Goal: Information Seeking & Learning: Learn about a topic

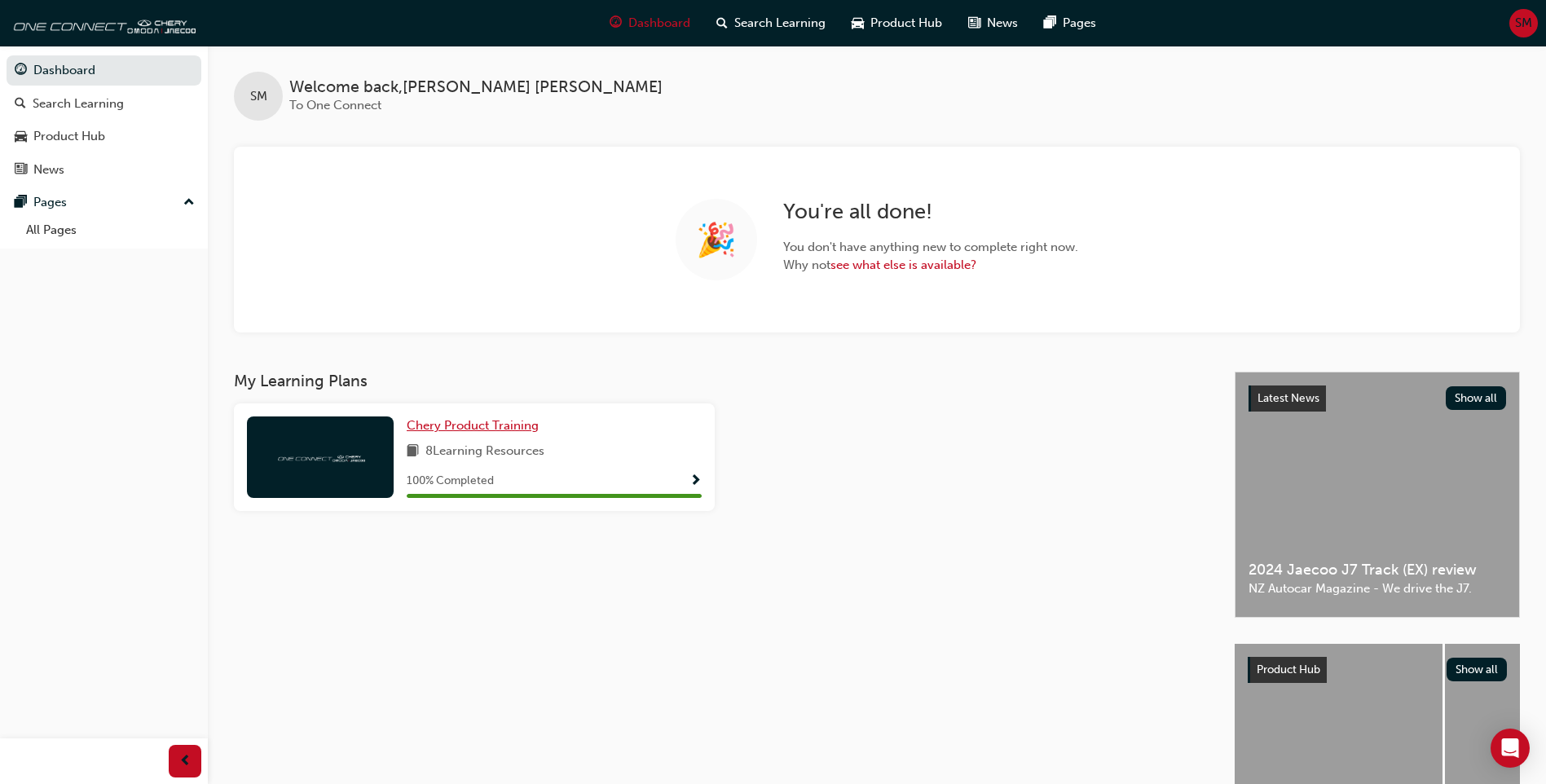
click at [501, 426] on span "Chery Product Training" at bounding box center [472, 426] width 132 height 15
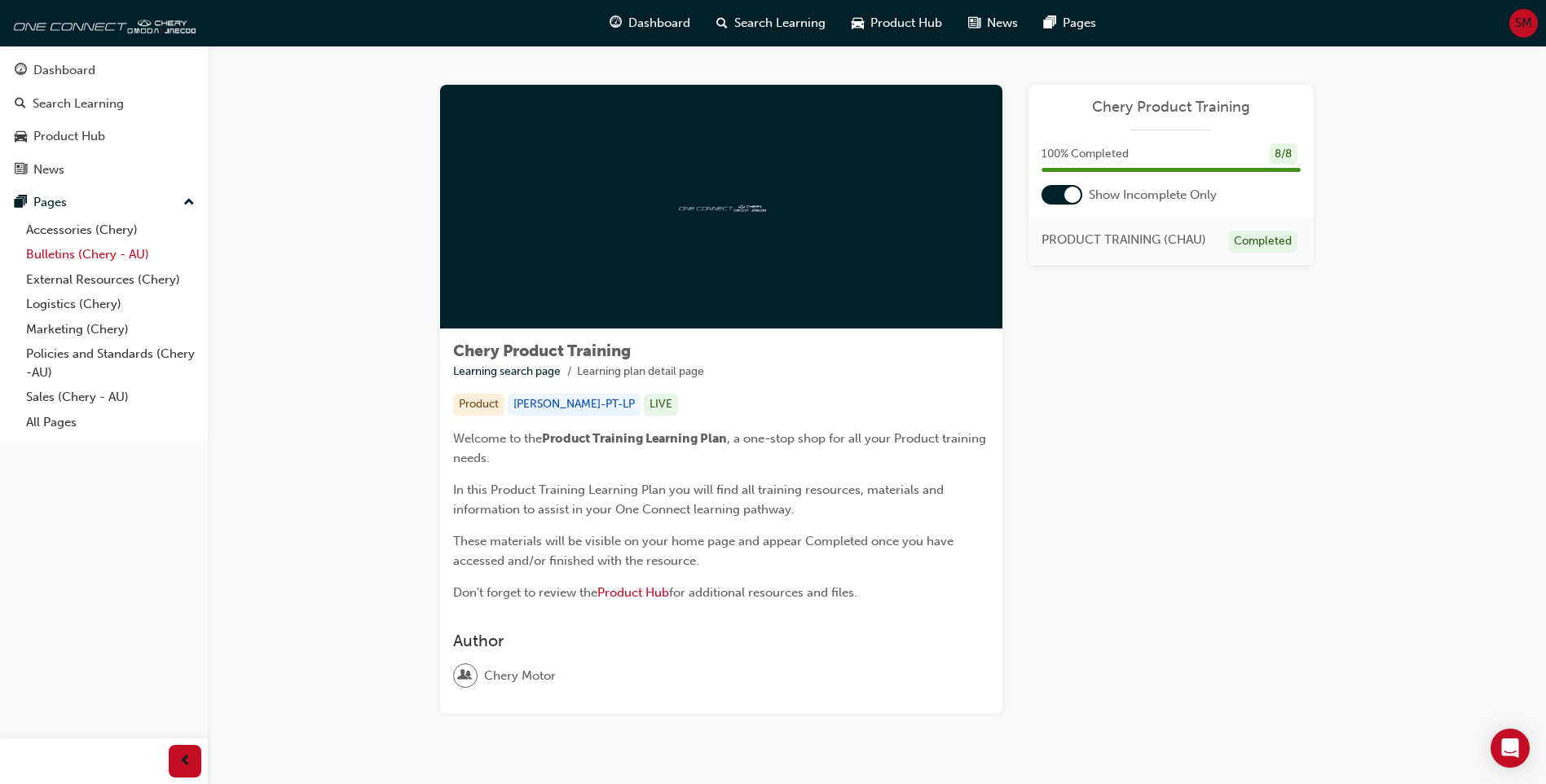
click at [92, 250] on link "Bulletins (Chery - AU)" at bounding box center [110, 254] width 182 height 25
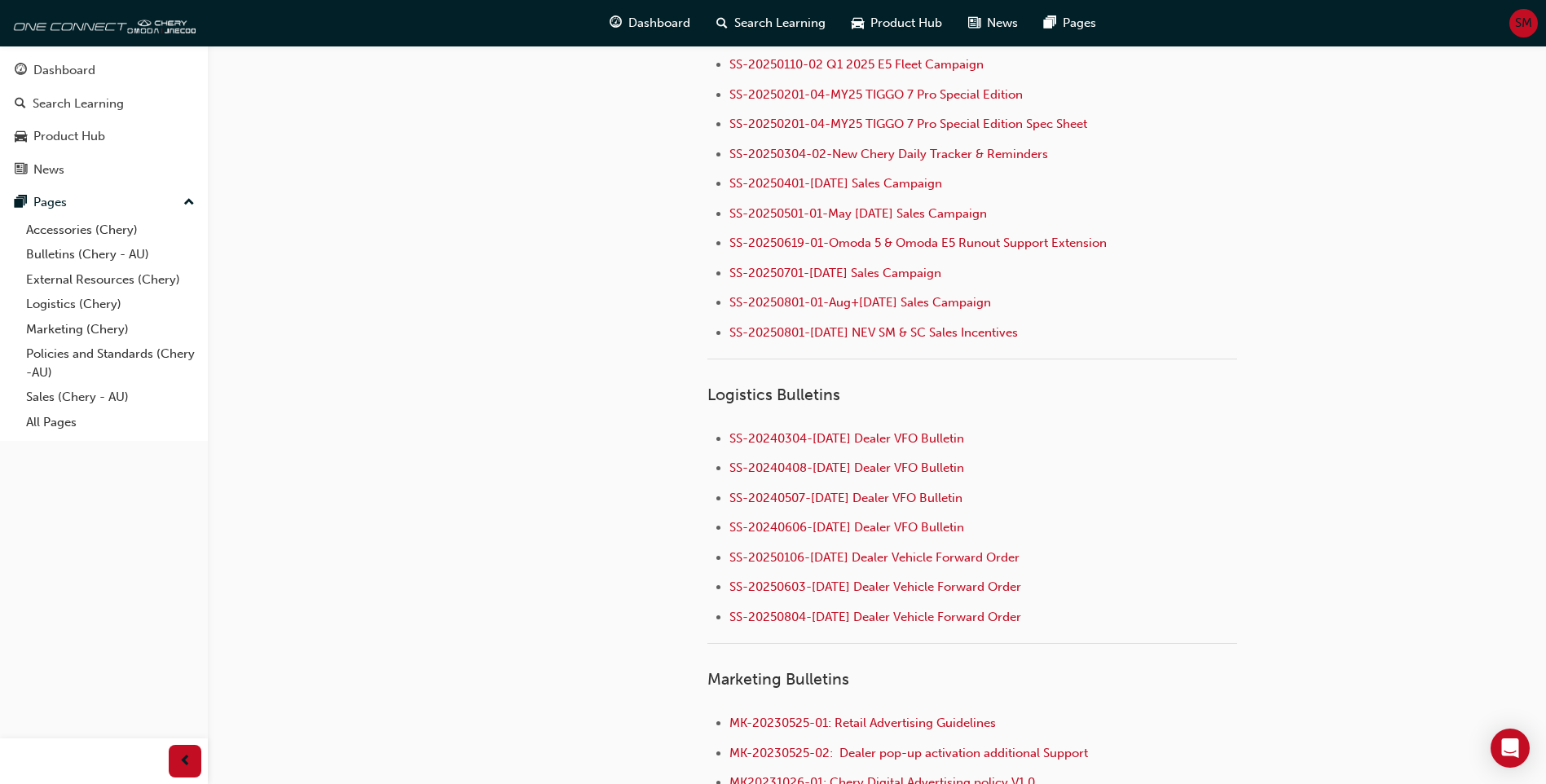
scroll to position [1385, 0]
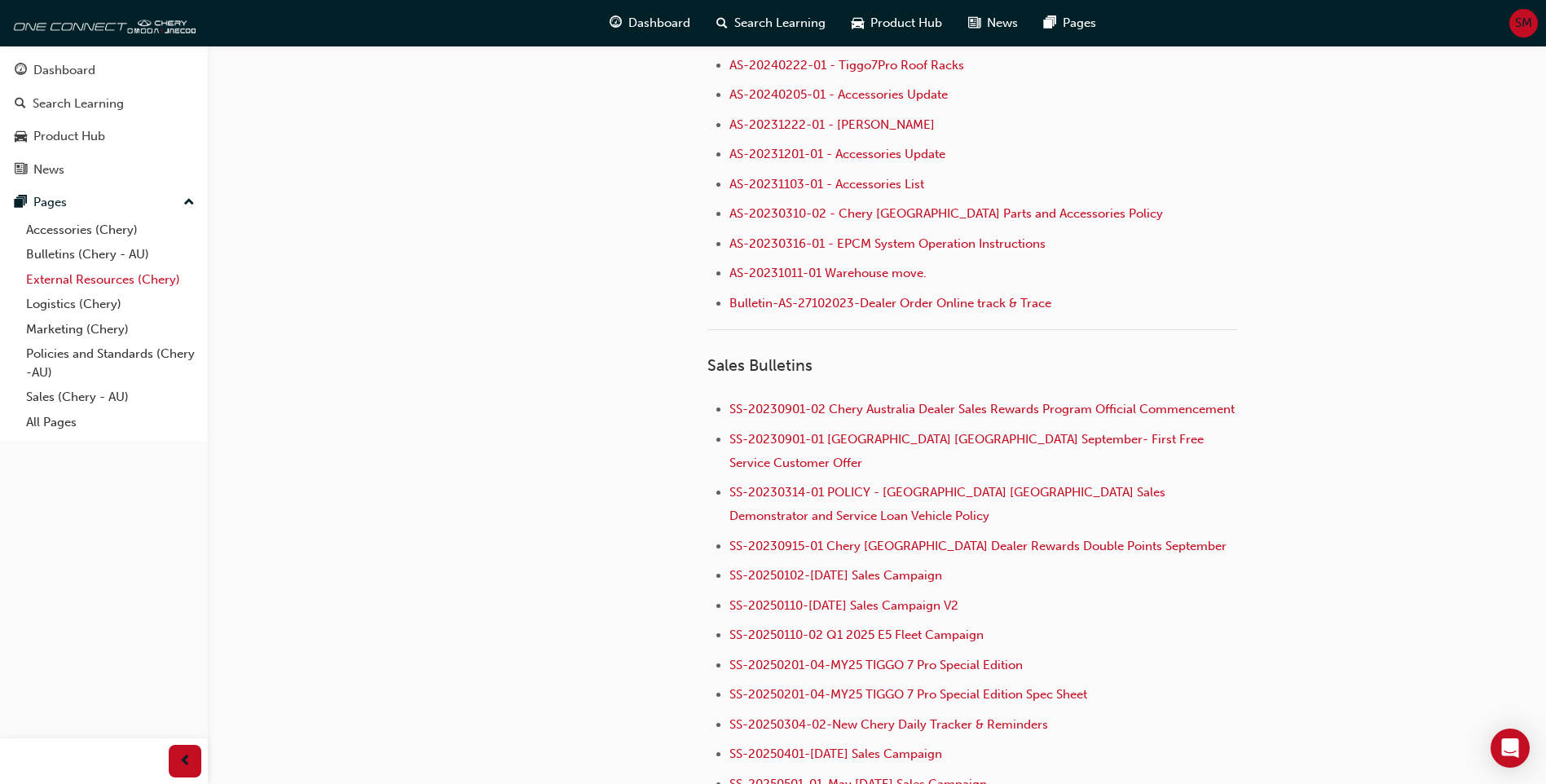
click at [115, 270] on link "External Resources (Chery)" at bounding box center [110, 280] width 182 height 25
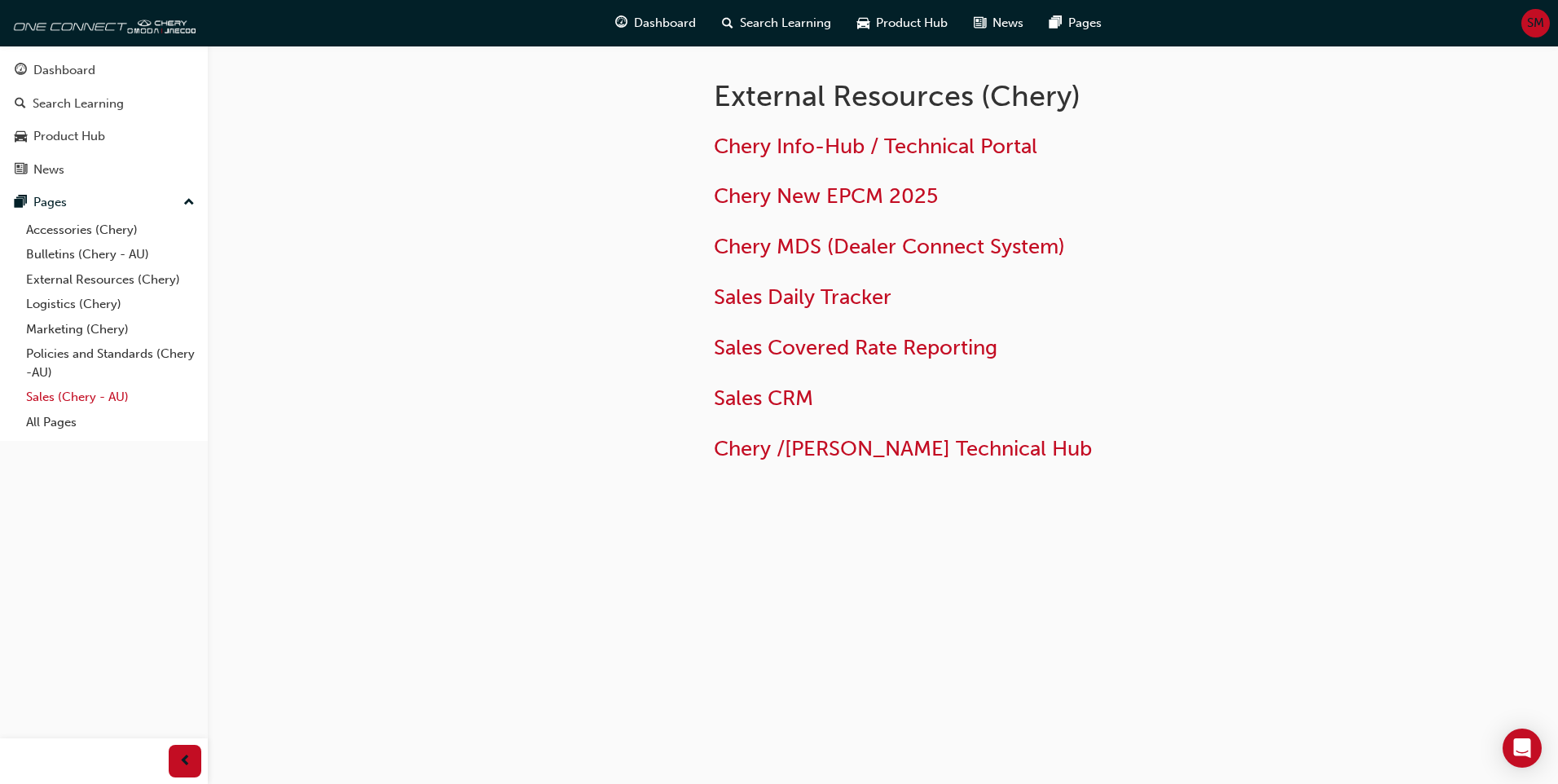
click at [89, 399] on link "Sales (Chery - AU)" at bounding box center [110, 397] width 182 height 25
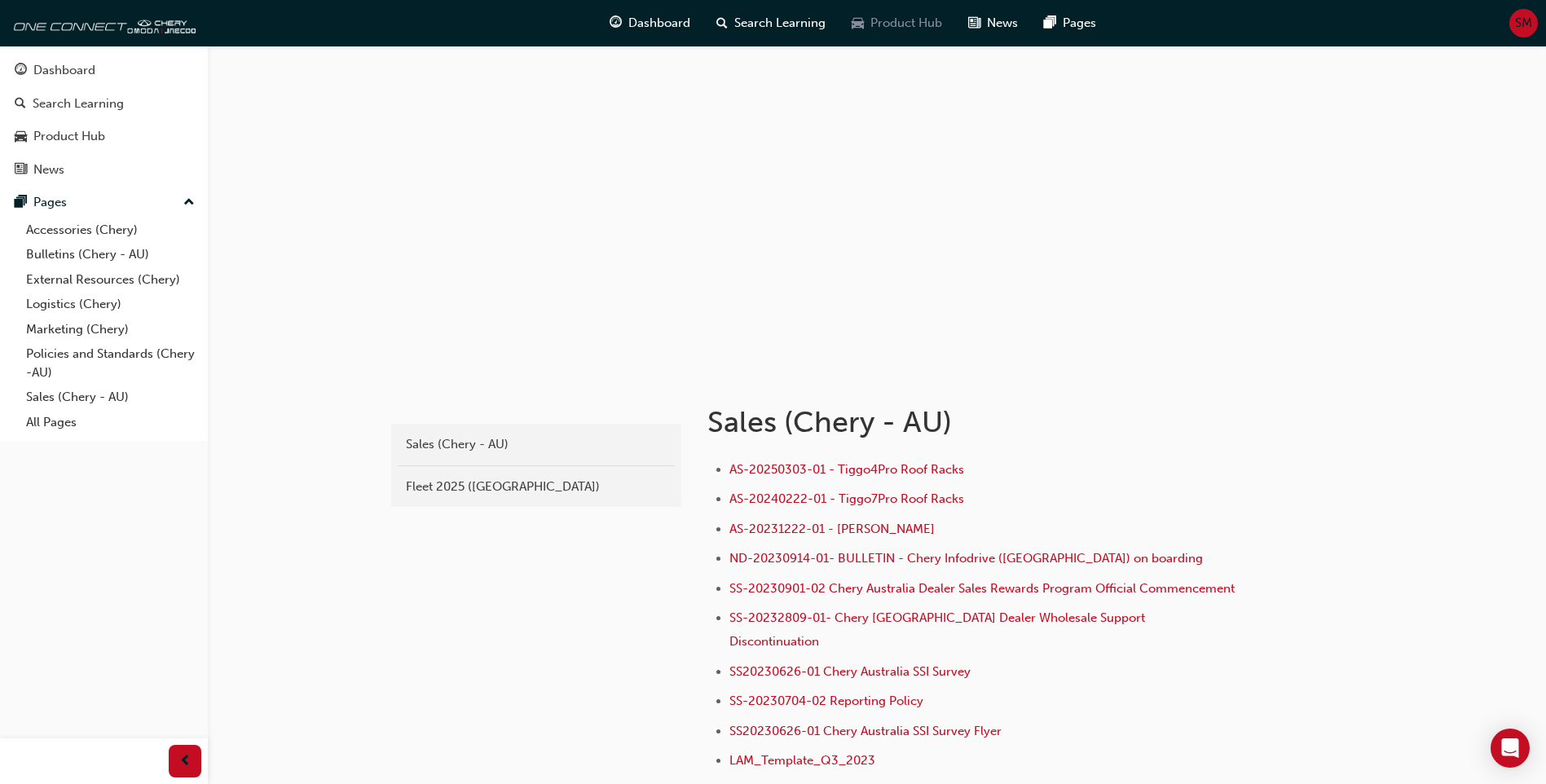
click at [883, 22] on span "Product Hub" at bounding box center [906, 23] width 72 height 19
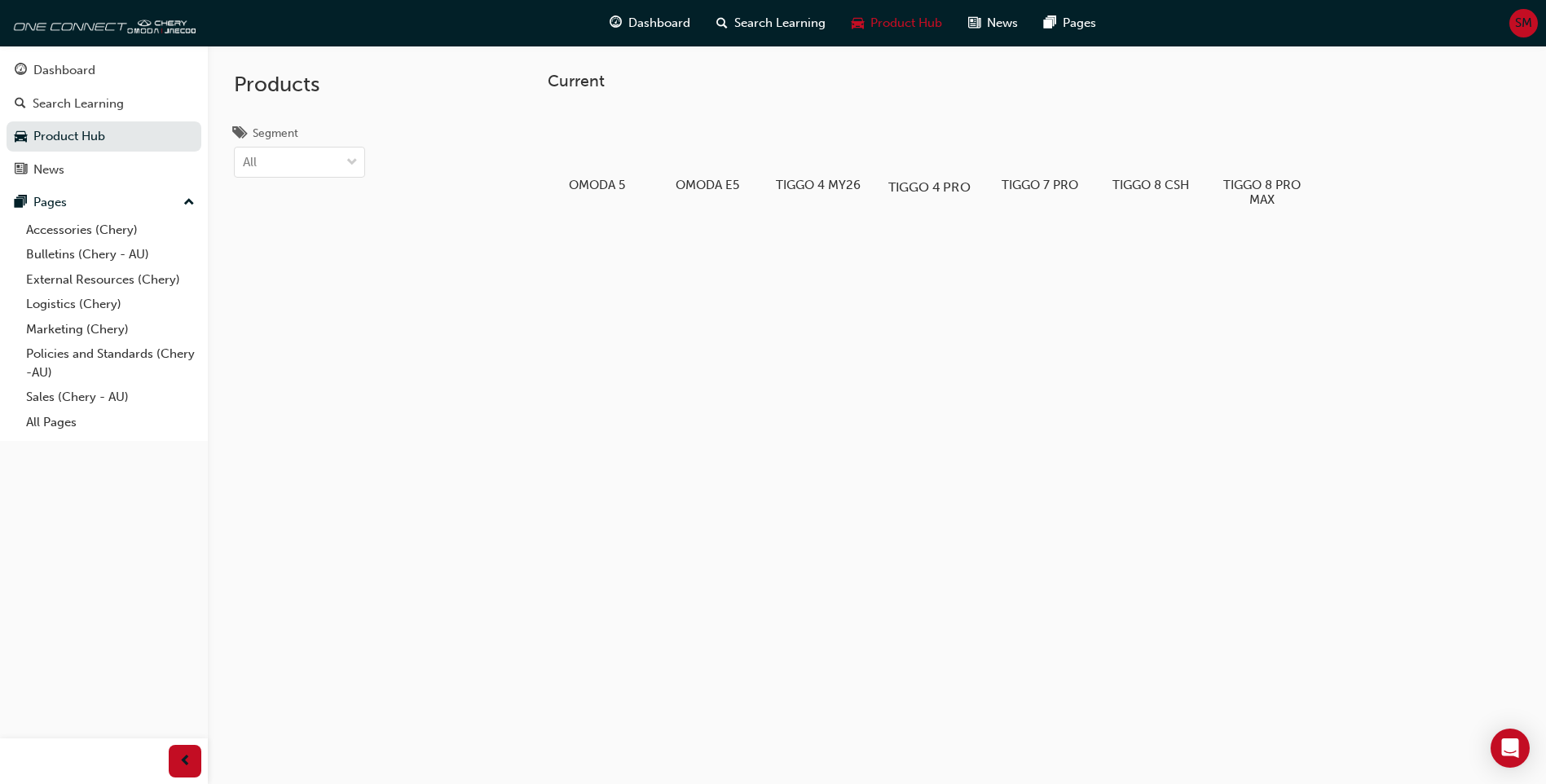
click at [929, 150] on div at bounding box center [929, 140] width 91 height 65
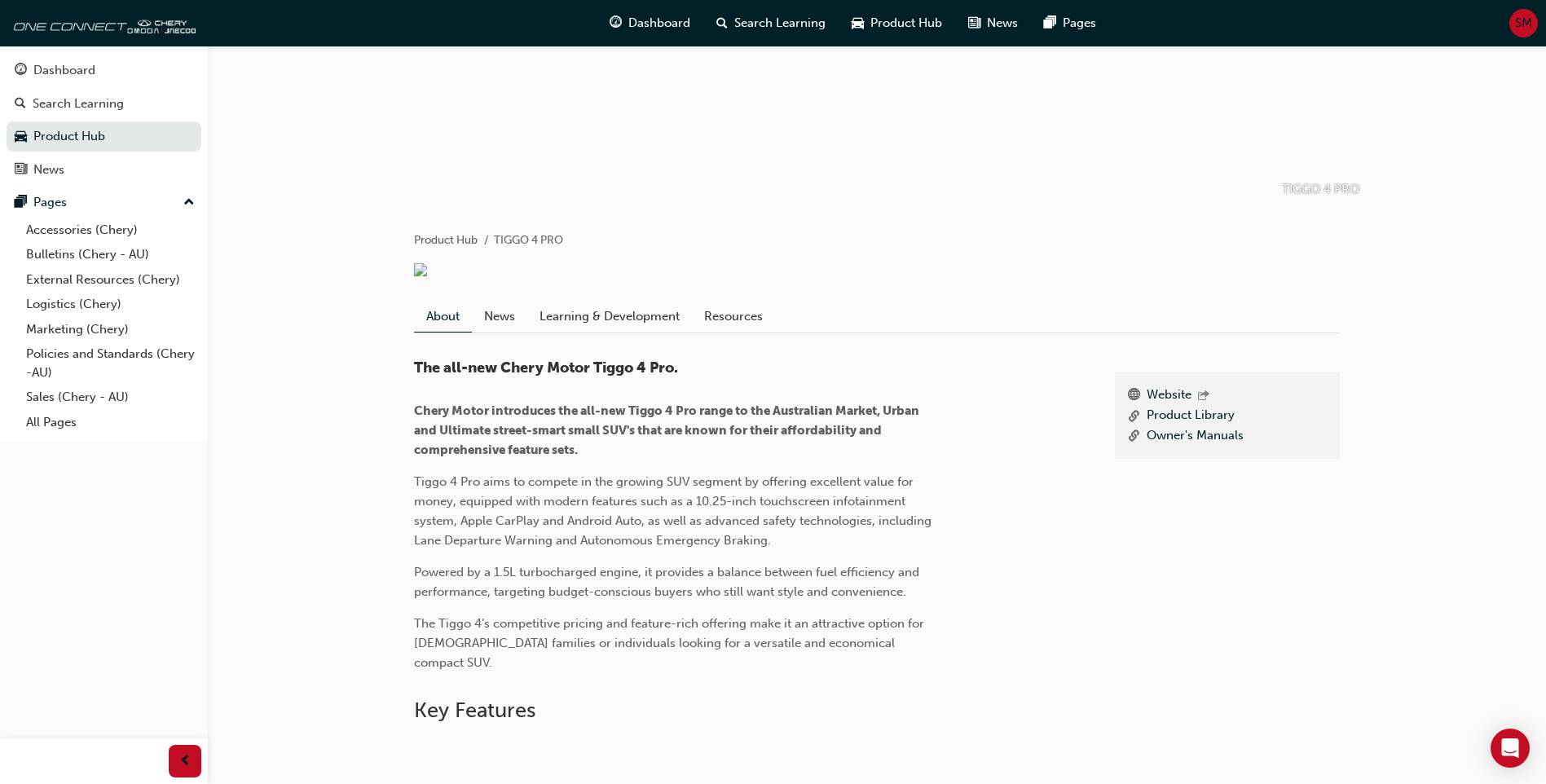
scroll to position [163, 0]
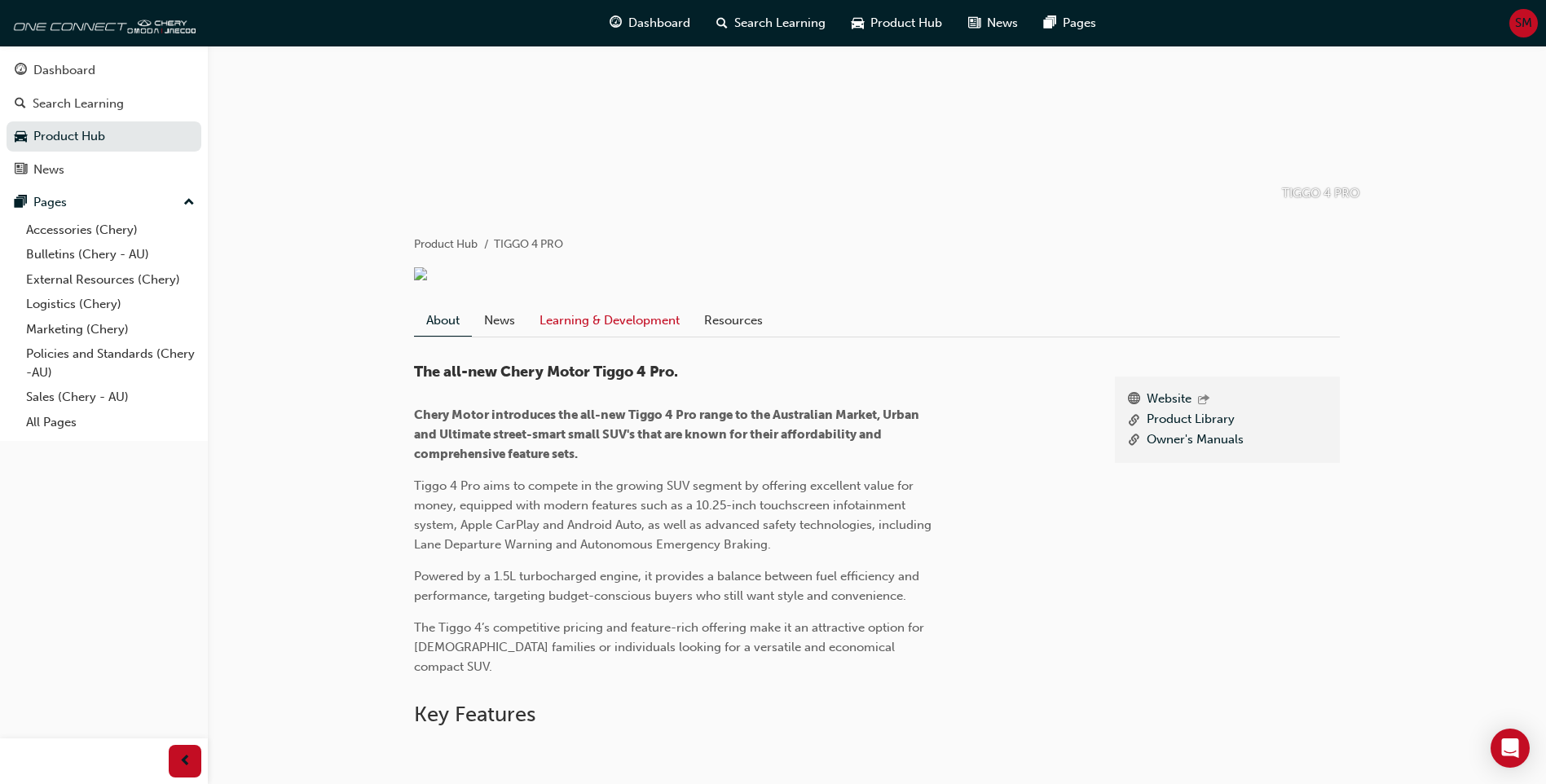
click at [620, 336] on link "Learning & Development" at bounding box center [609, 320] width 165 height 31
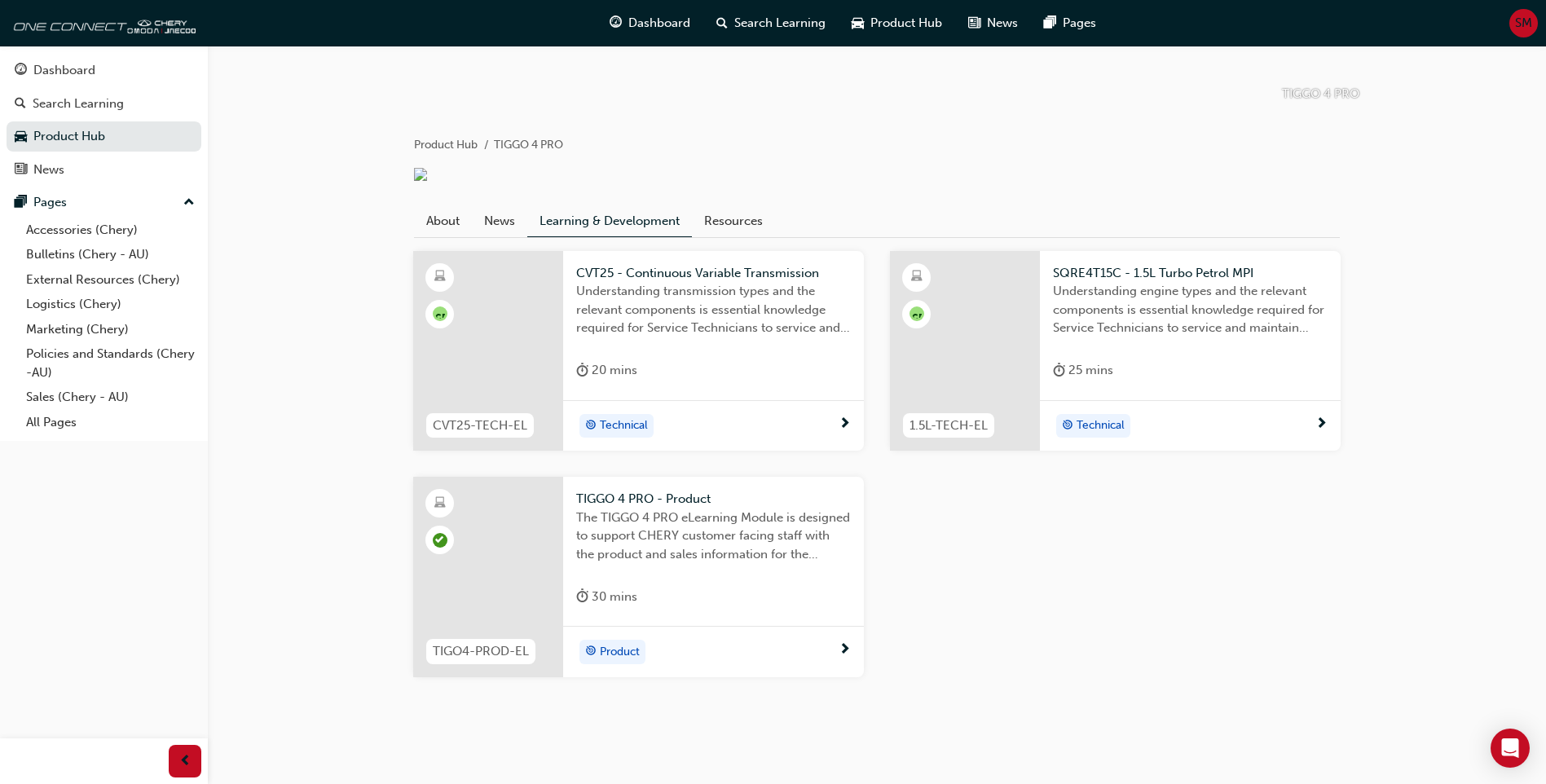
scroll to position [294, 0]
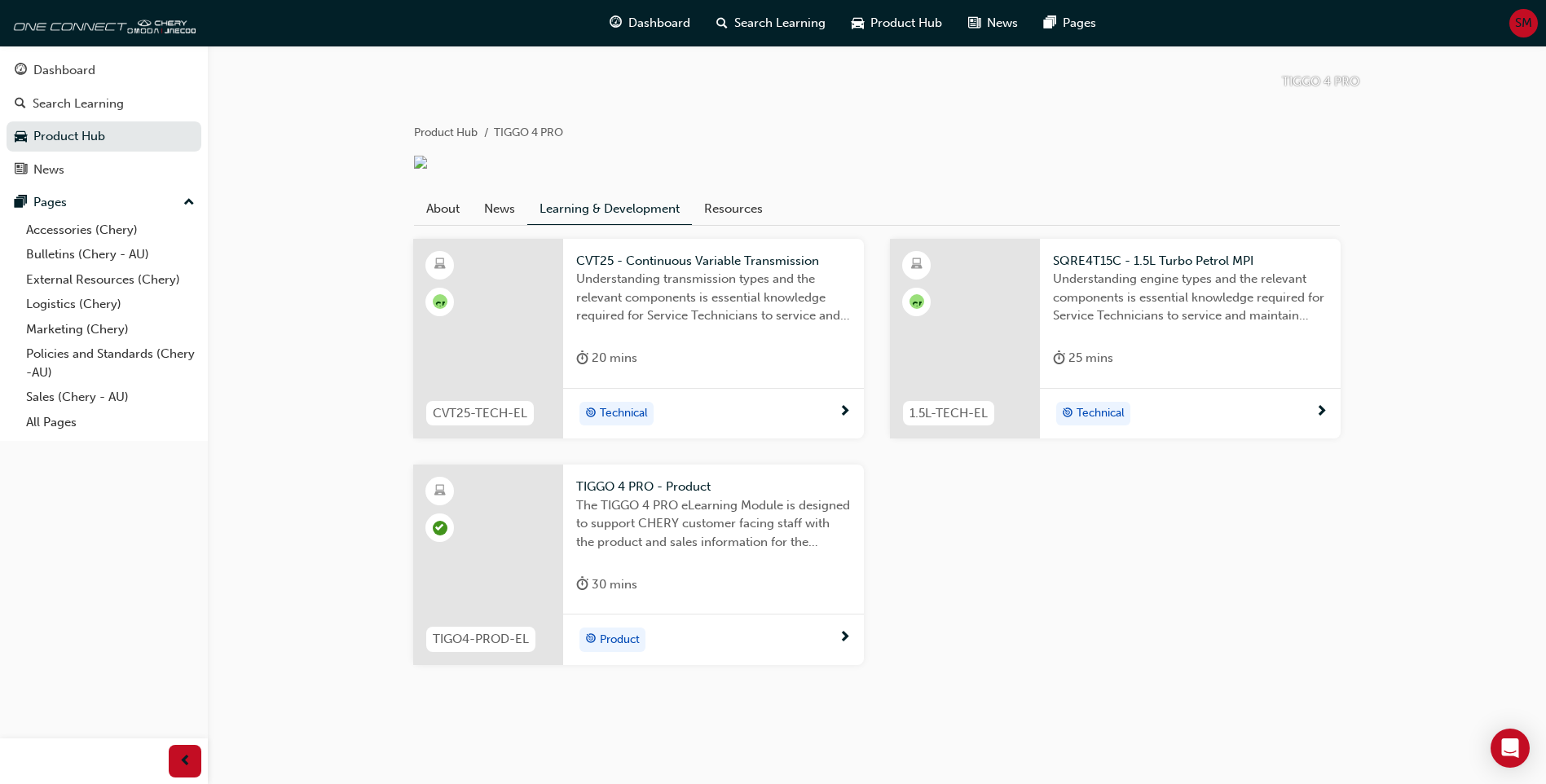
click at [664, 482] on span "TIGGO 4 PRO - Product" at bounding box center [713, 486] width 274 height 19
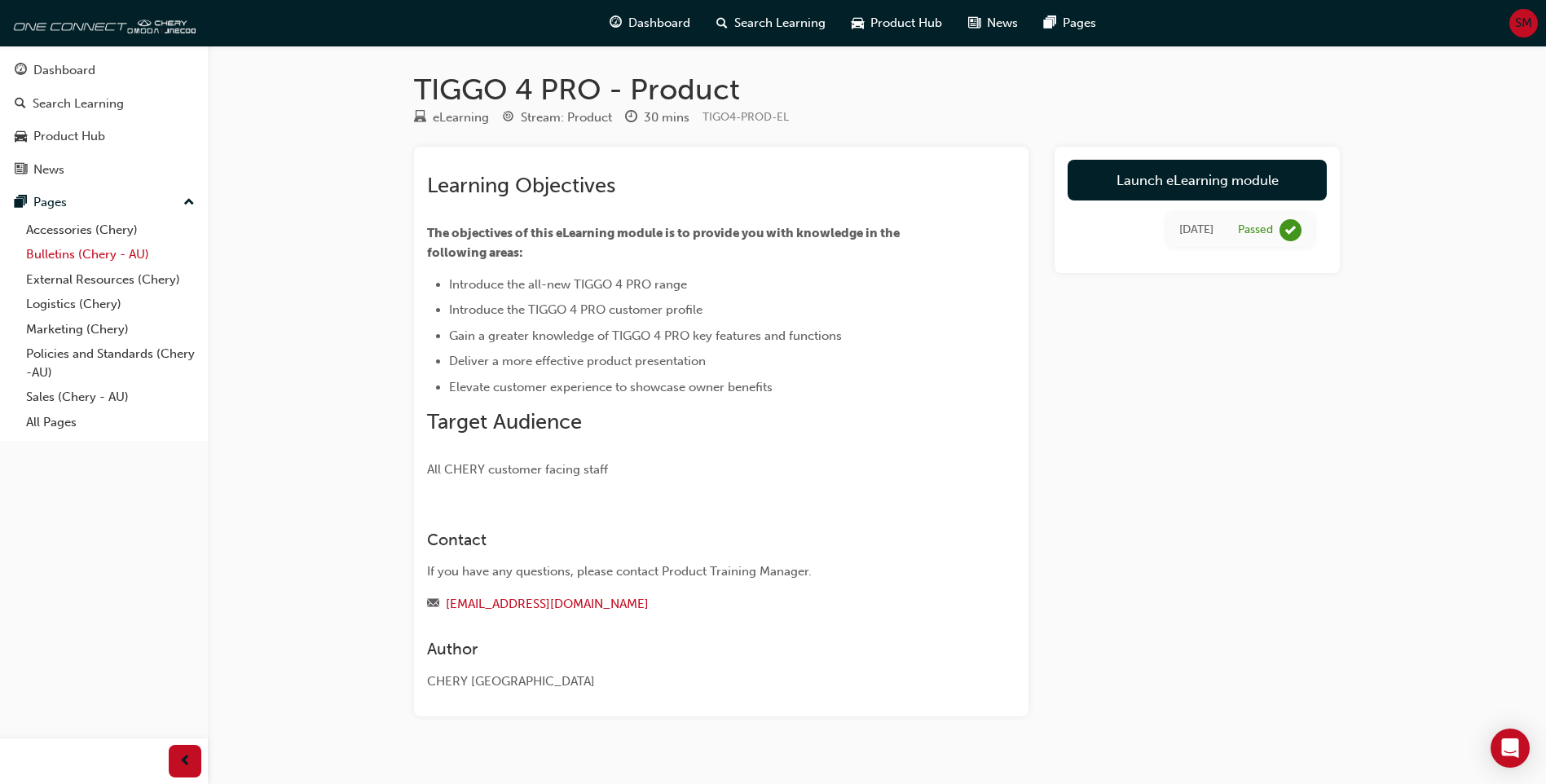
click at [109, 254] on link "Bulletins (Chery - AU)" at bounding box center [110, 254] width 182 height 25
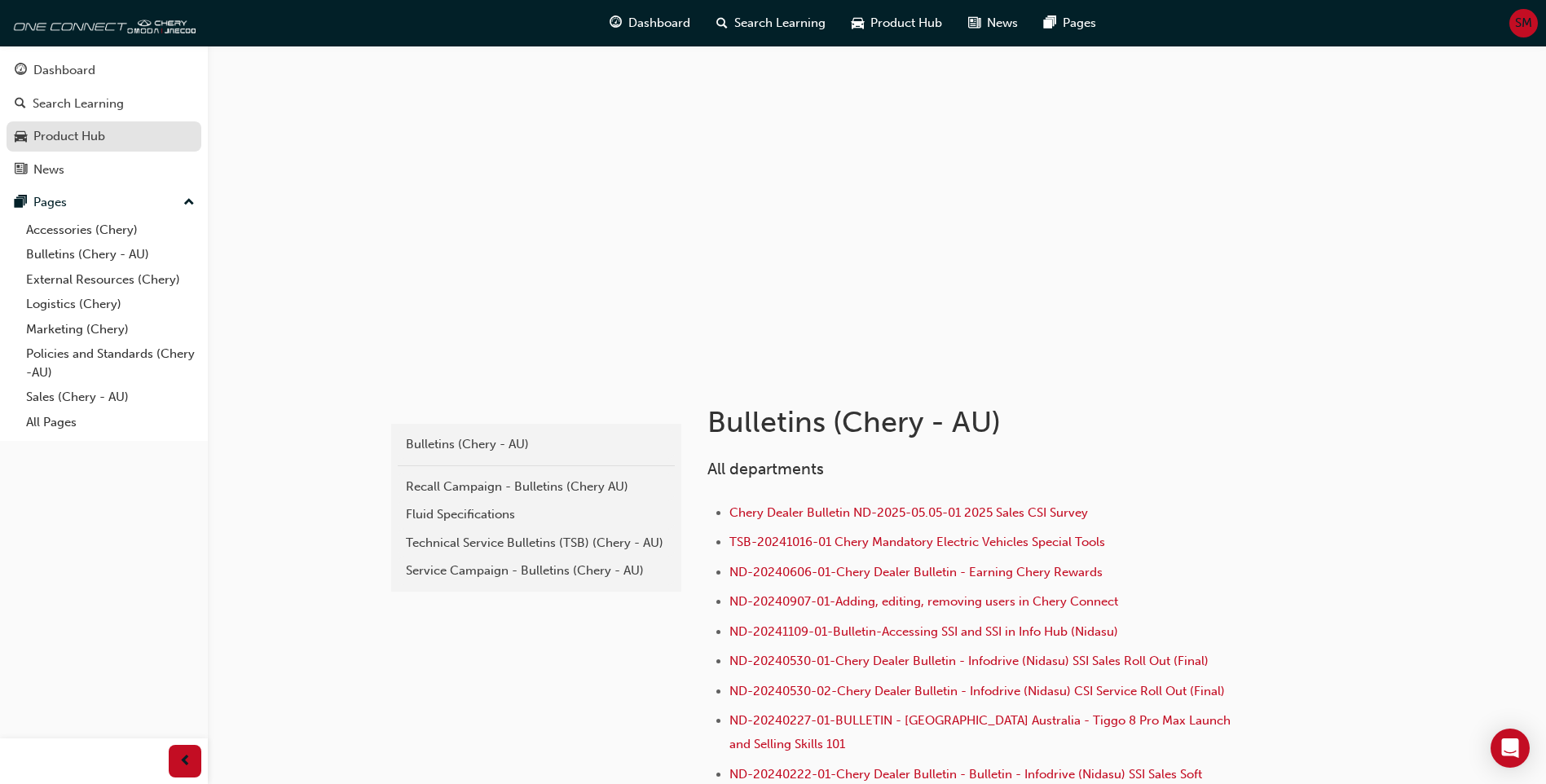
click at [86, 135] on div "Product Hub" at bounding box center [69, 137] width 72 height 19
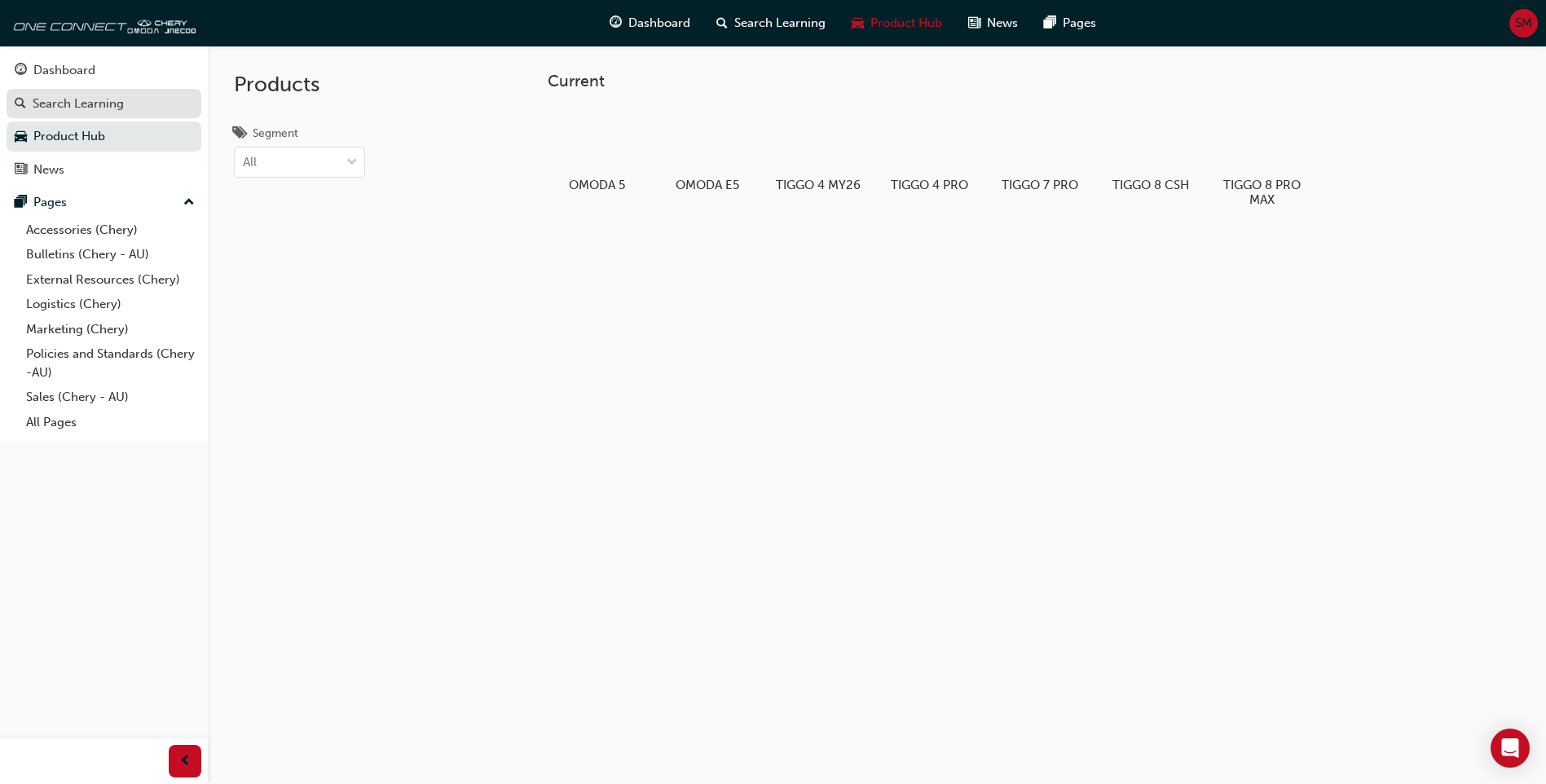
click at [95, 103] on div "Search Learning" at bounding box center [79, 104] width 92 height 19
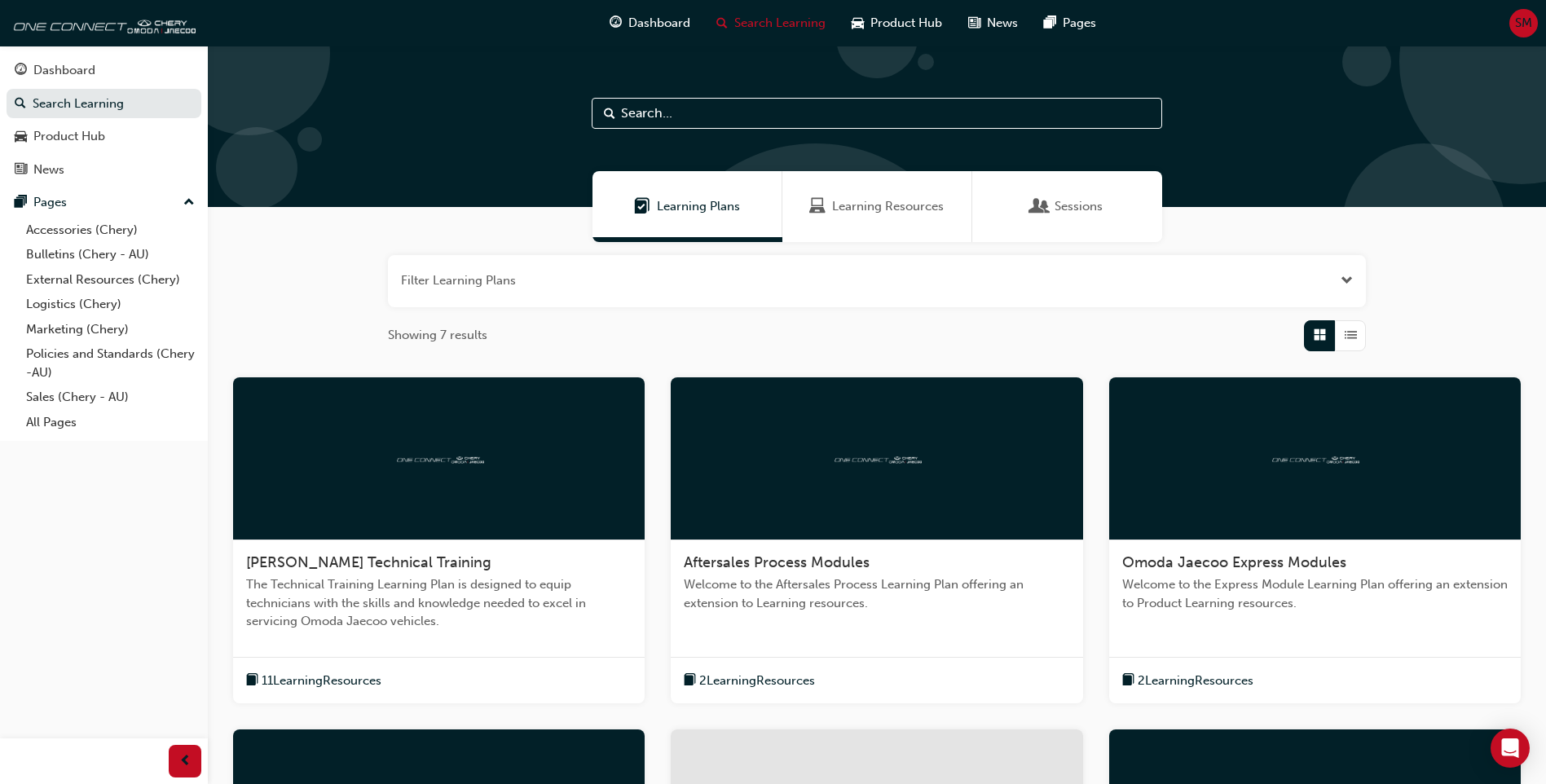
click at [652, 106] on input "text" at bounding box center [876, 112] width 570 height 31
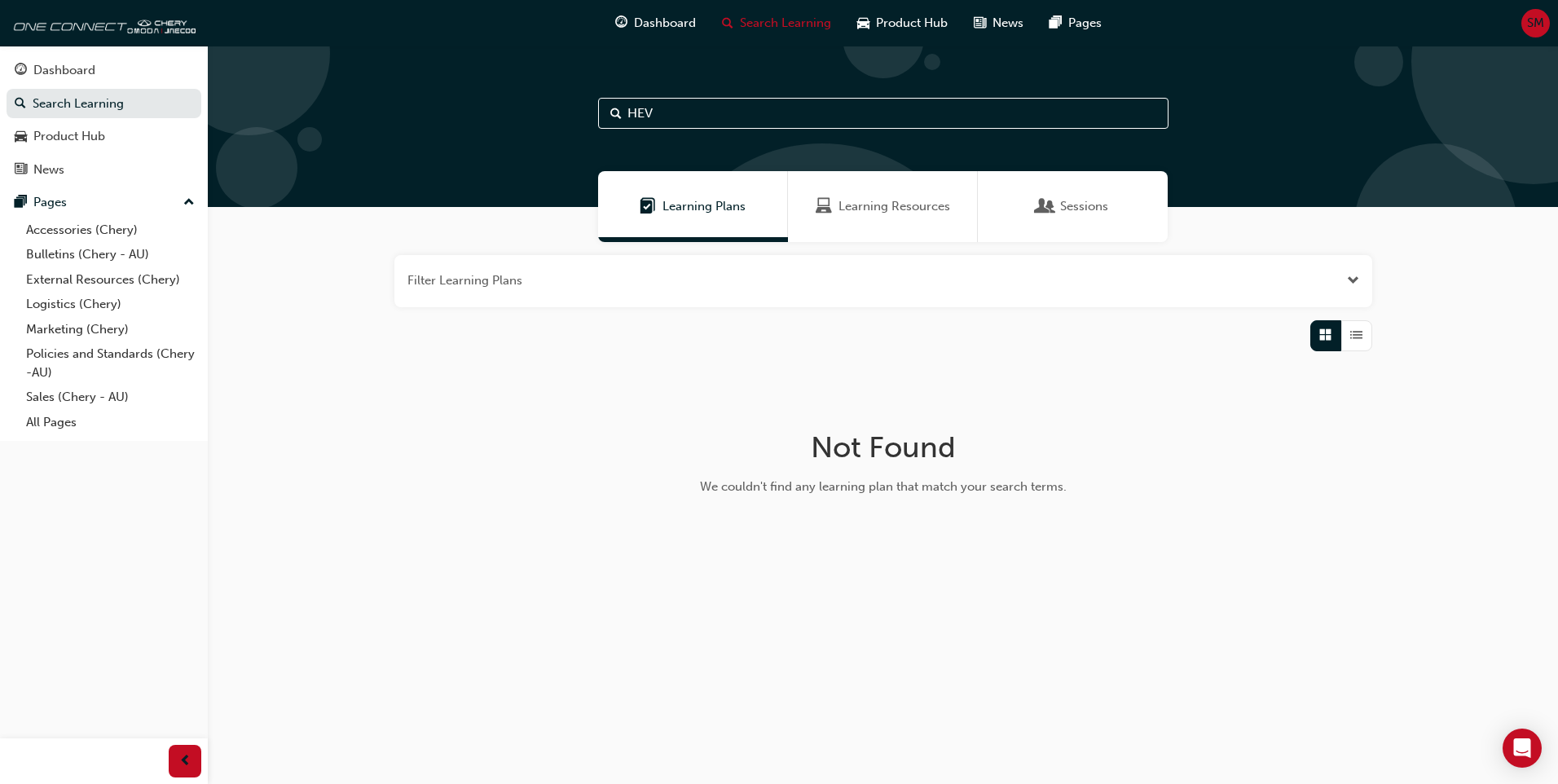
click at [872, 196] on div "Learning Resources" at bounding box center [882, 207] width 190 height 71
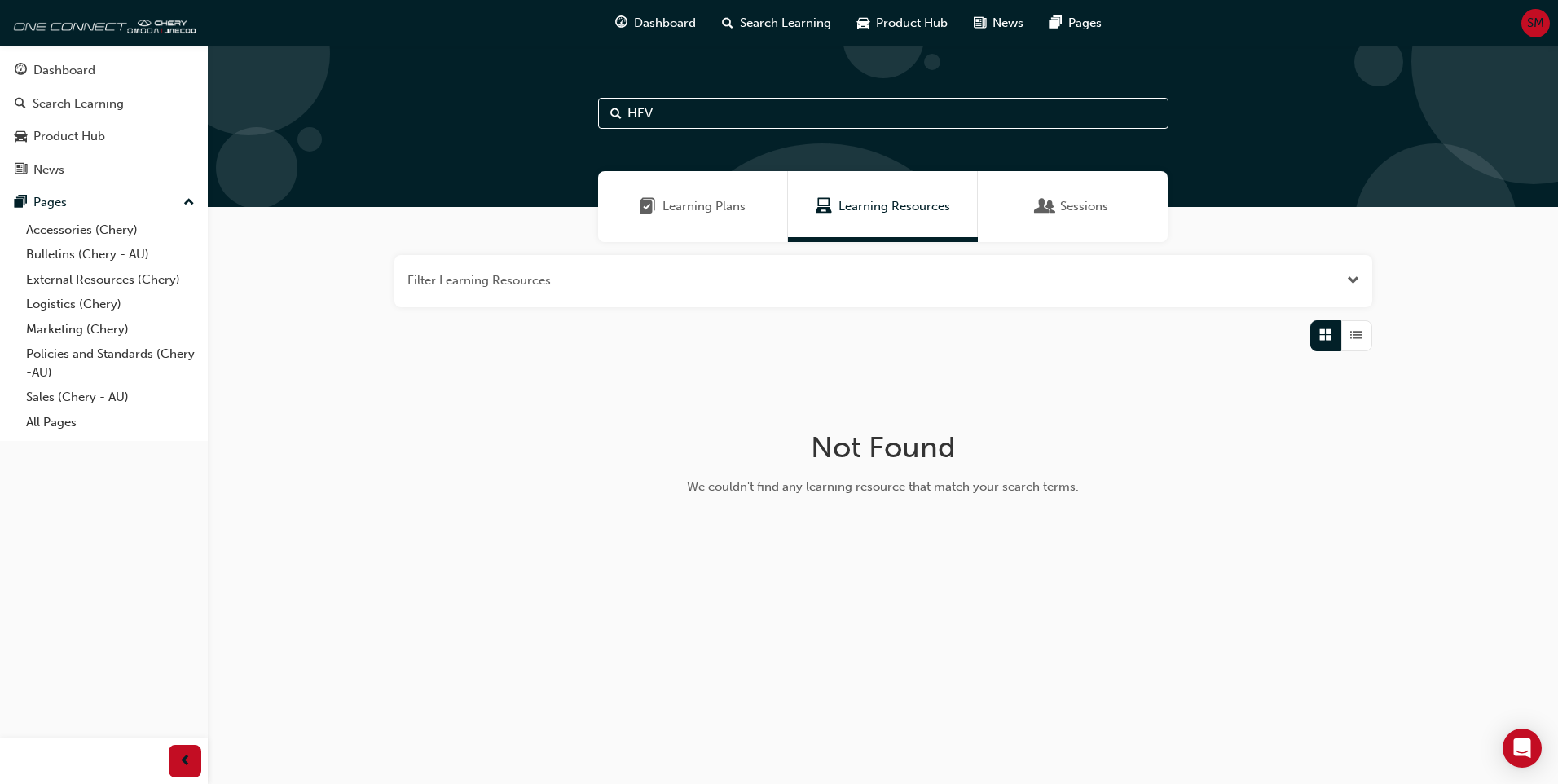
drag, startPoint x: 647, startPoint y: 121, endPoint x: 548, endPoint y: 125, distance: 99.1
click at [548, 125] on div "HEV" at bounding box center [882, 126] width 1350 height 161
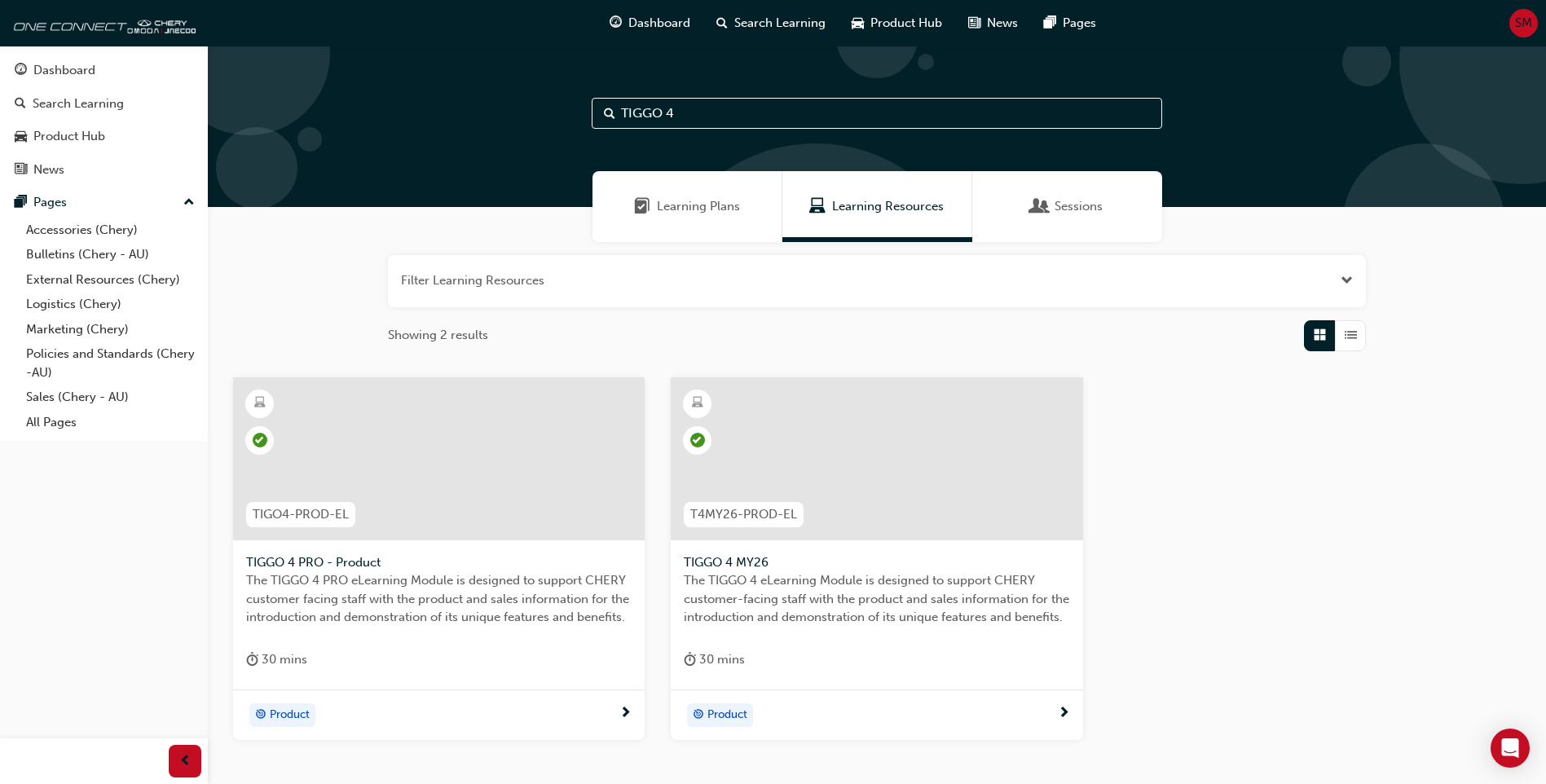
type input "TIGGO 4"
click at [833, 484] on div at bounding box center [877, 458] width 412 height 163
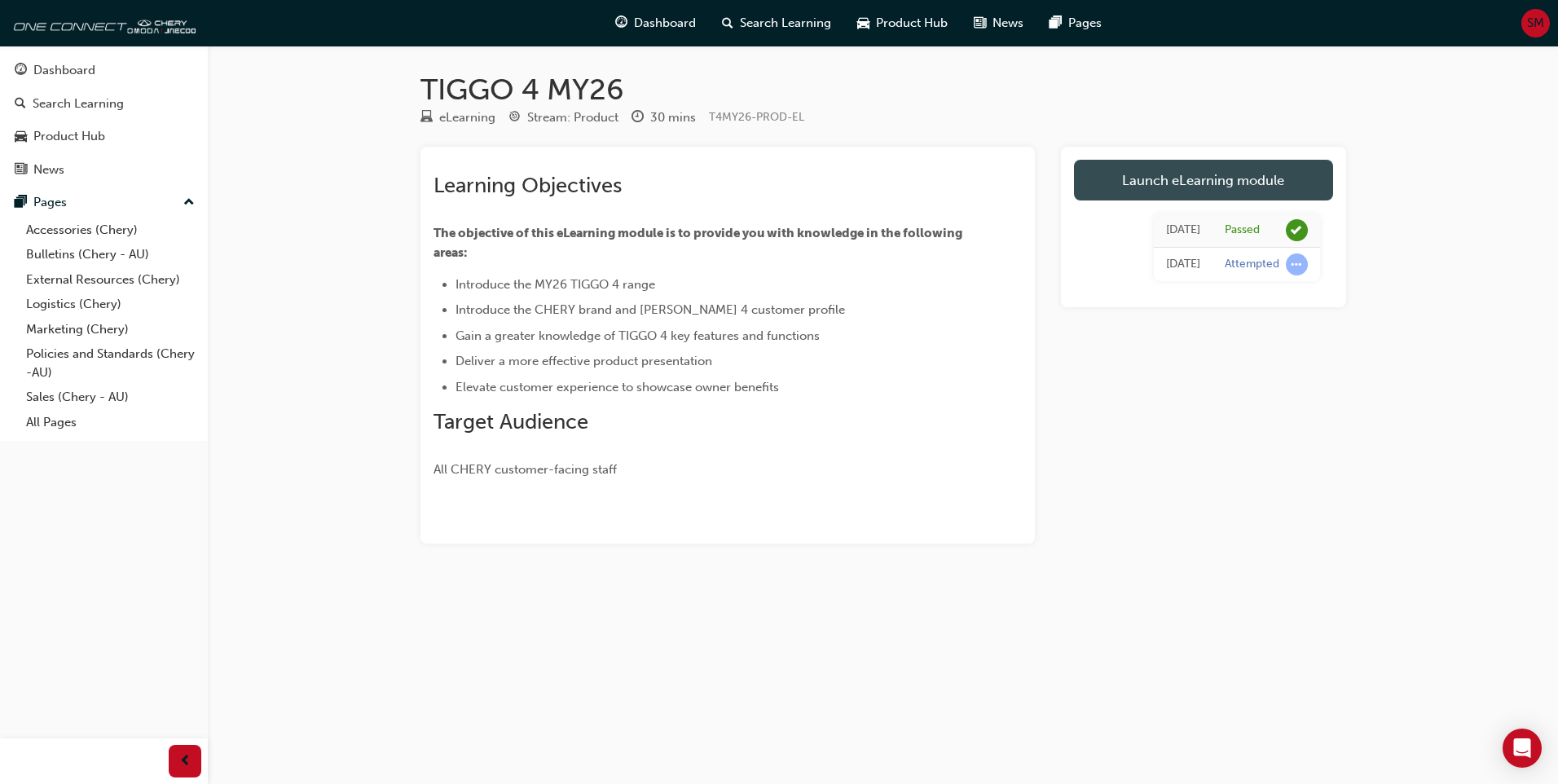
click at [1167, 171] on link "Launch eLearning module" at bounding box center [1203, 181] width 259 height 41
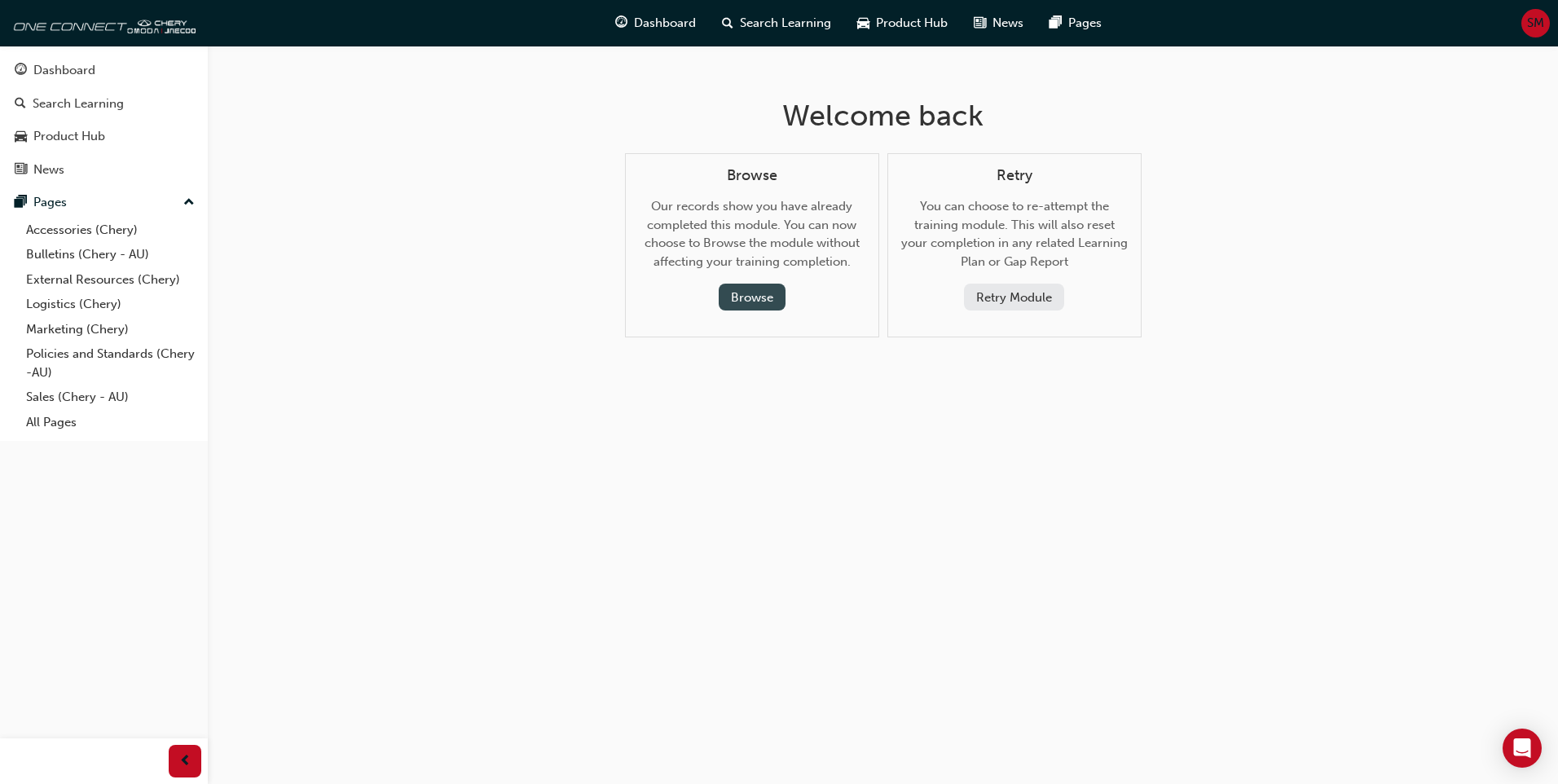
click at [752, 293] on button "Browse" at bounding box center [751, 297] width 66 height 27
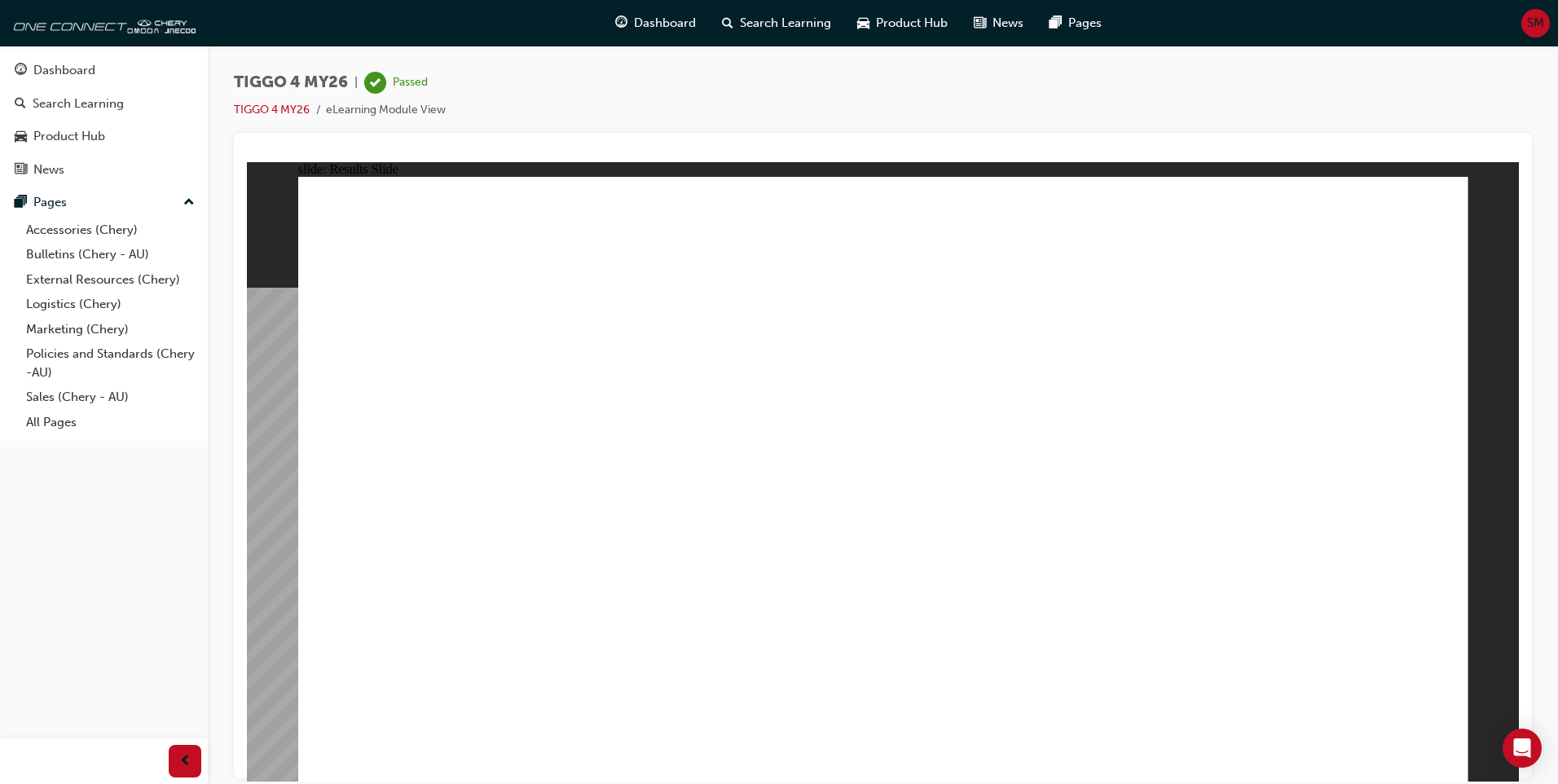
drag, startPoint x: 1446, startPoint y: 750, endPoint x: 1432, endPoint y: 751, distance: 14.0
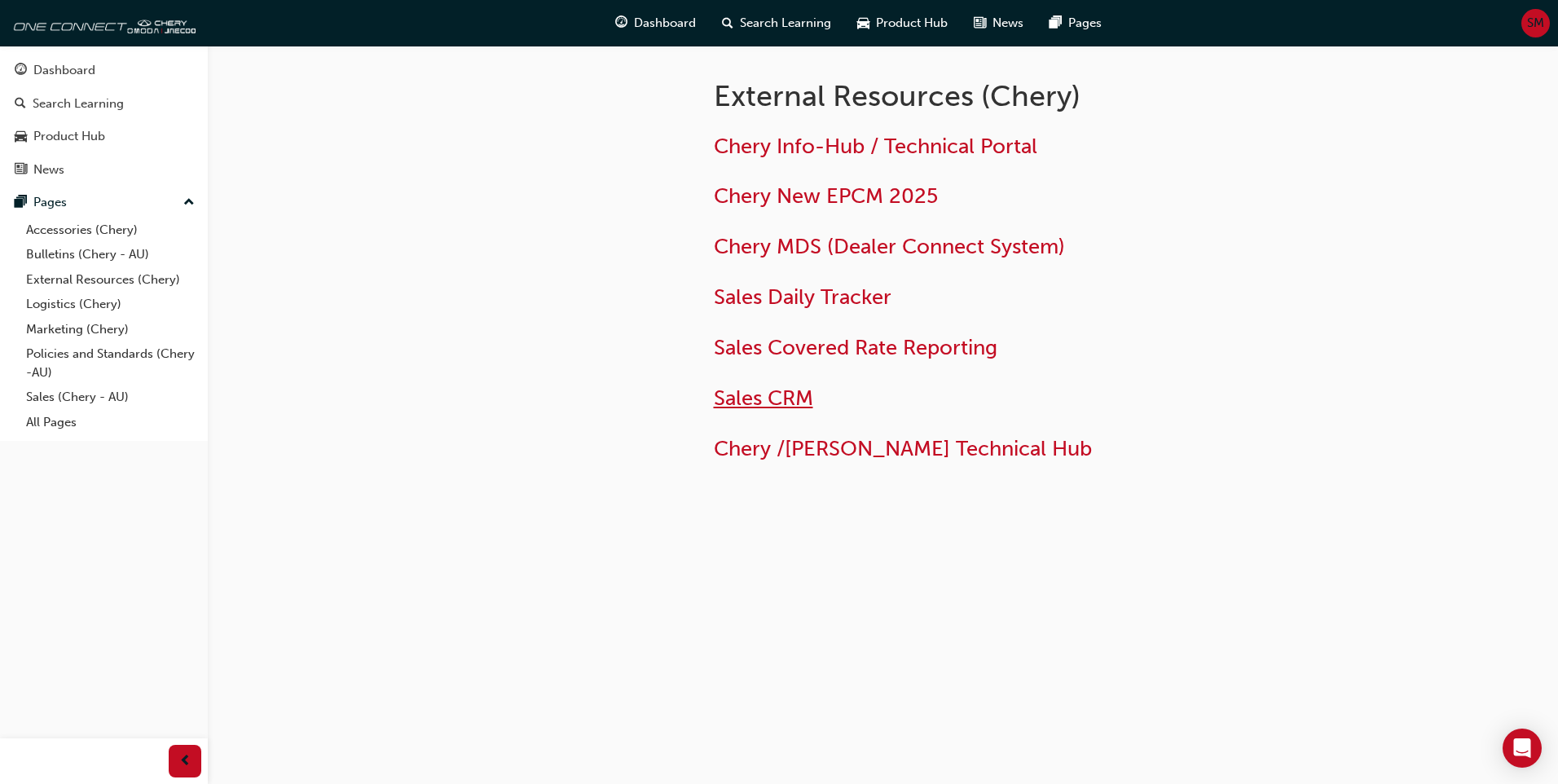
click at [733, 402] on span "Sales CRM" at bounding box center [764, 398] width 99 height 25
